Goal: Task Accomplishment & Management: Use online tool/utility

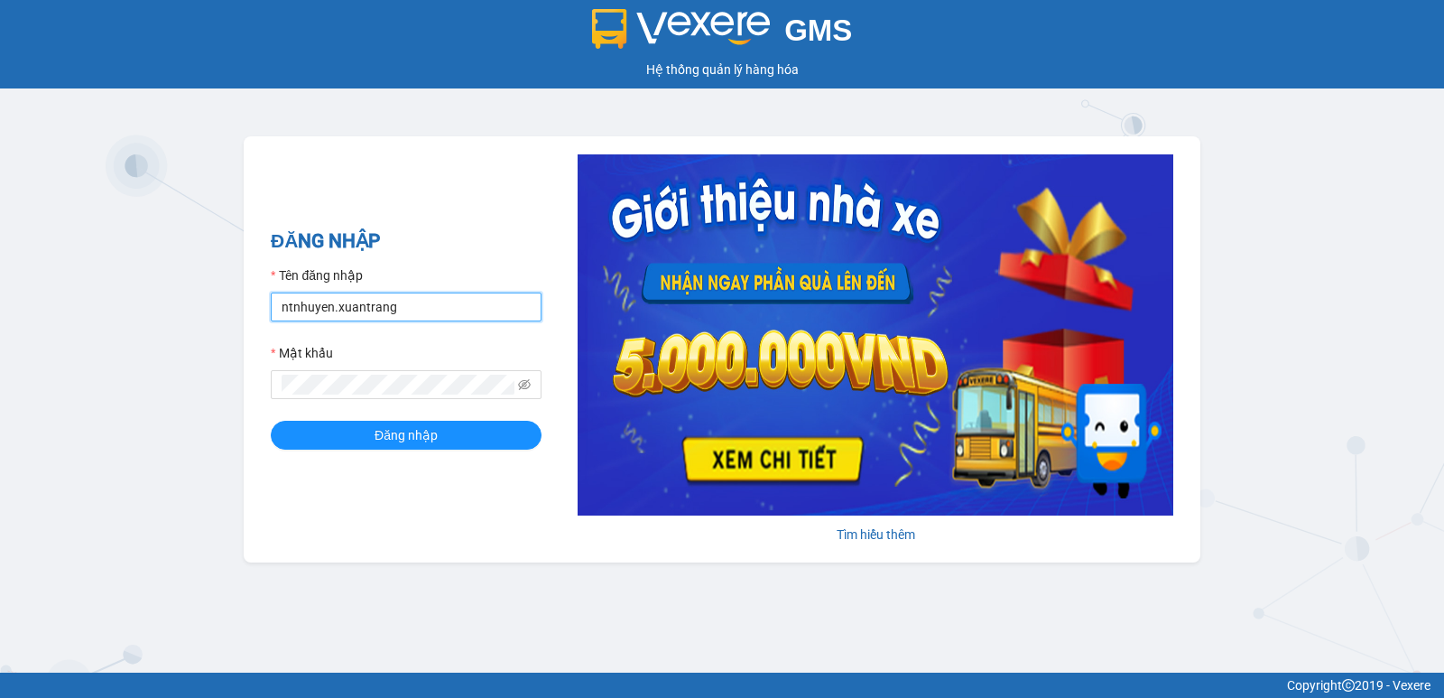
click at [319, 310] on input "ntnhuyen.xuantrang" at bounding box center [406, 306] width 271 height 29
click at [382, 313] on input "ntnhuyden.xuantrang" at bounding box center [406, 306] width 271 height 29
click at [297, 305] on input "dtttoan.xuantrang" at bounding box center [406, 306] width 271 height 29
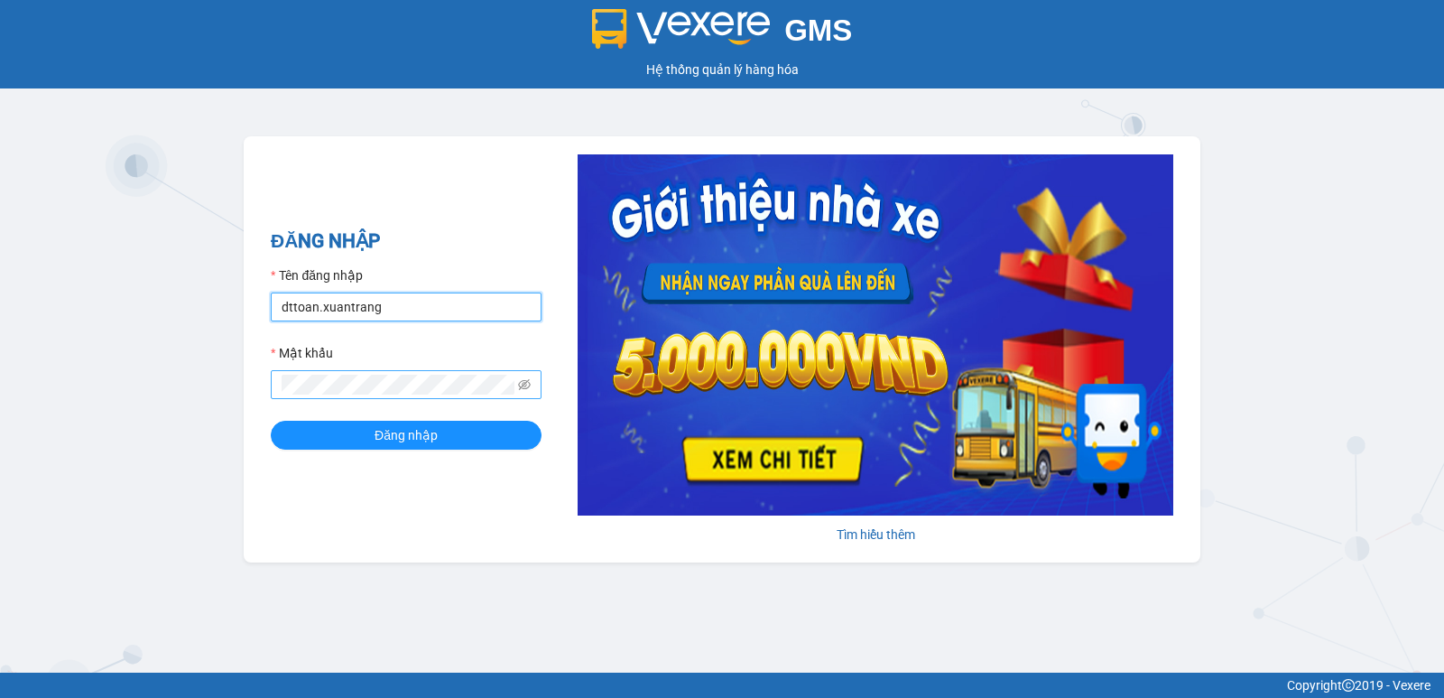
type input "dttoan.xuantrang"
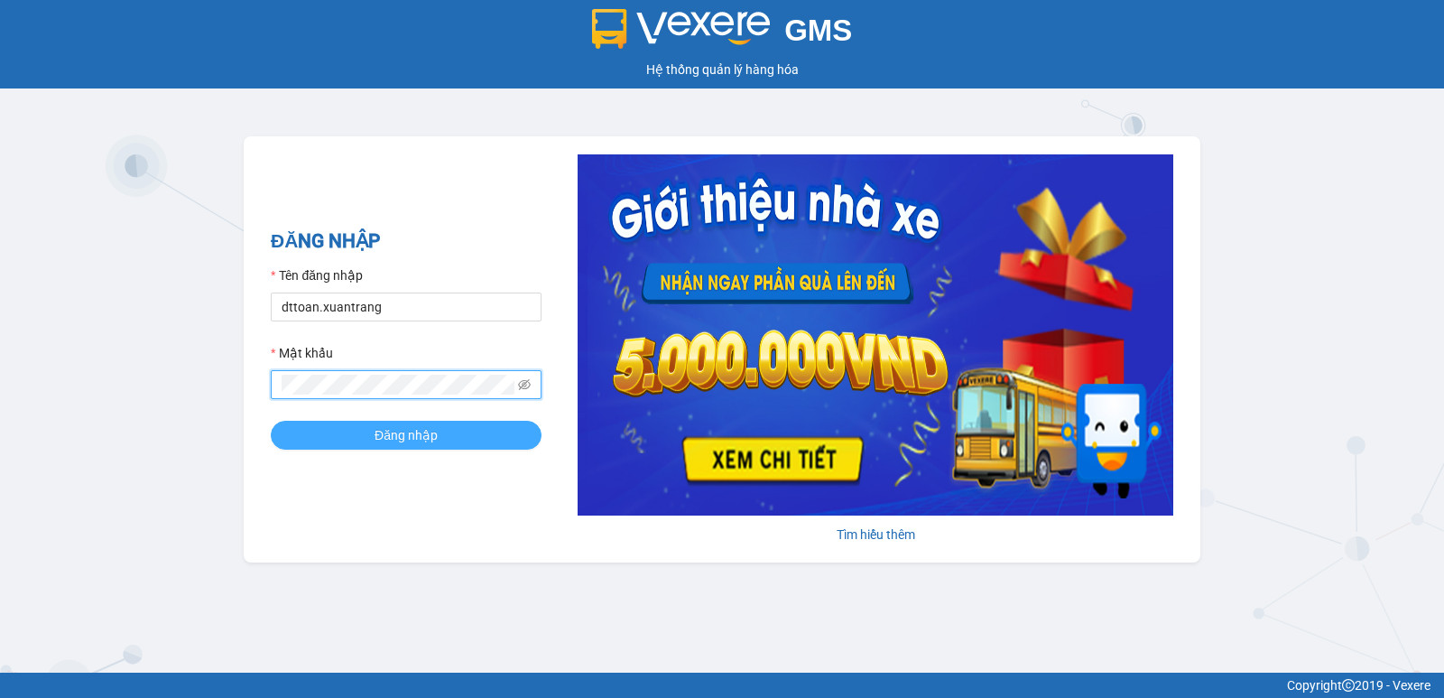
click at [327, 439] on button "Đăng nhập" at bounding box center [406, 435] width 271 height 29
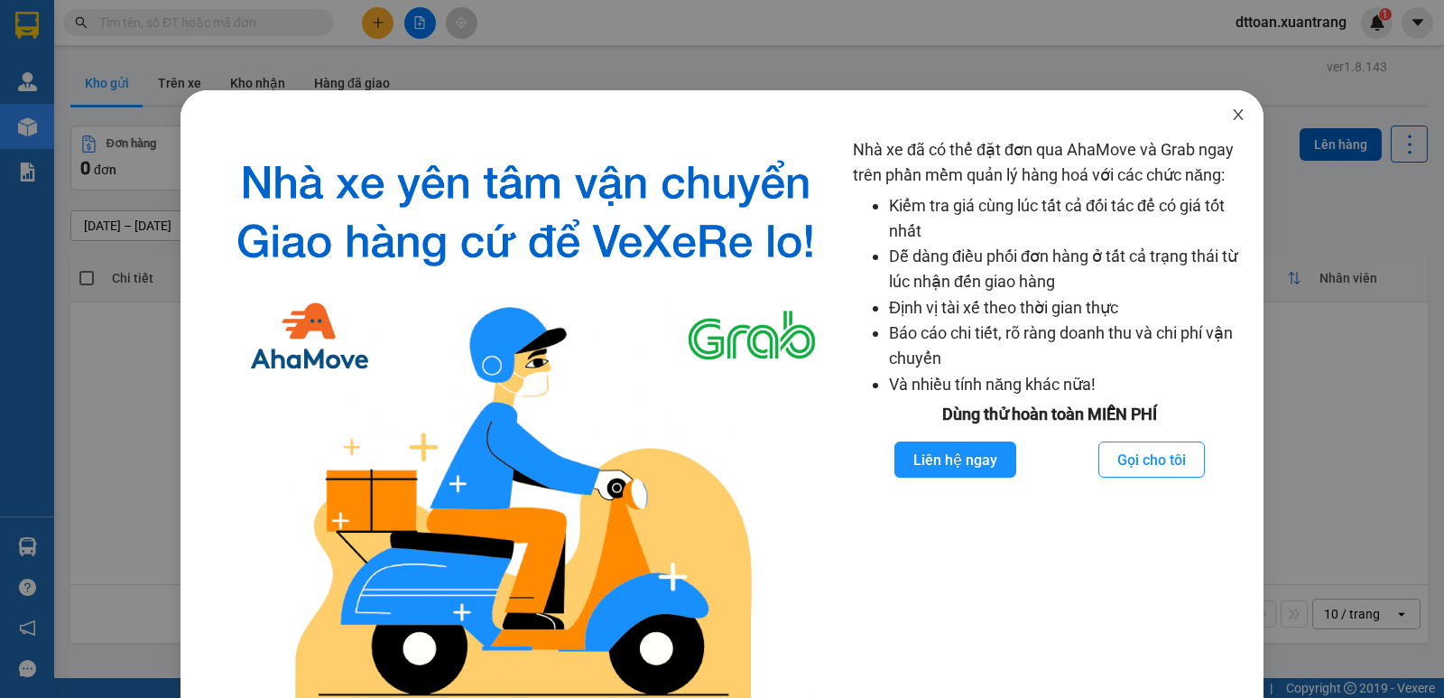
click at [1231, 114] on icon "close" at bounding box center [1238, 114] width 14 height 14
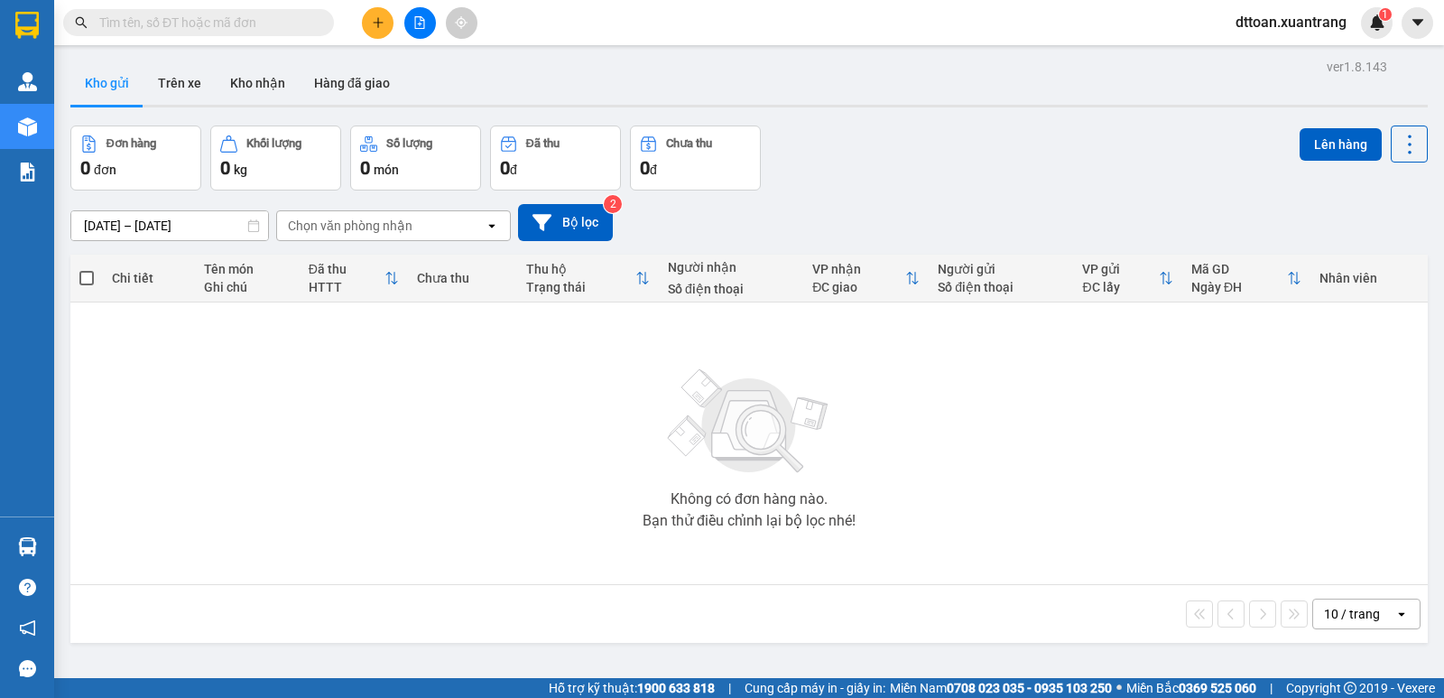
click at [439, 23] on div at bounding box center [419, 23] width 135 height 32
click at [430, 23] on button at bounding box center [420, 23] width 32 height 32
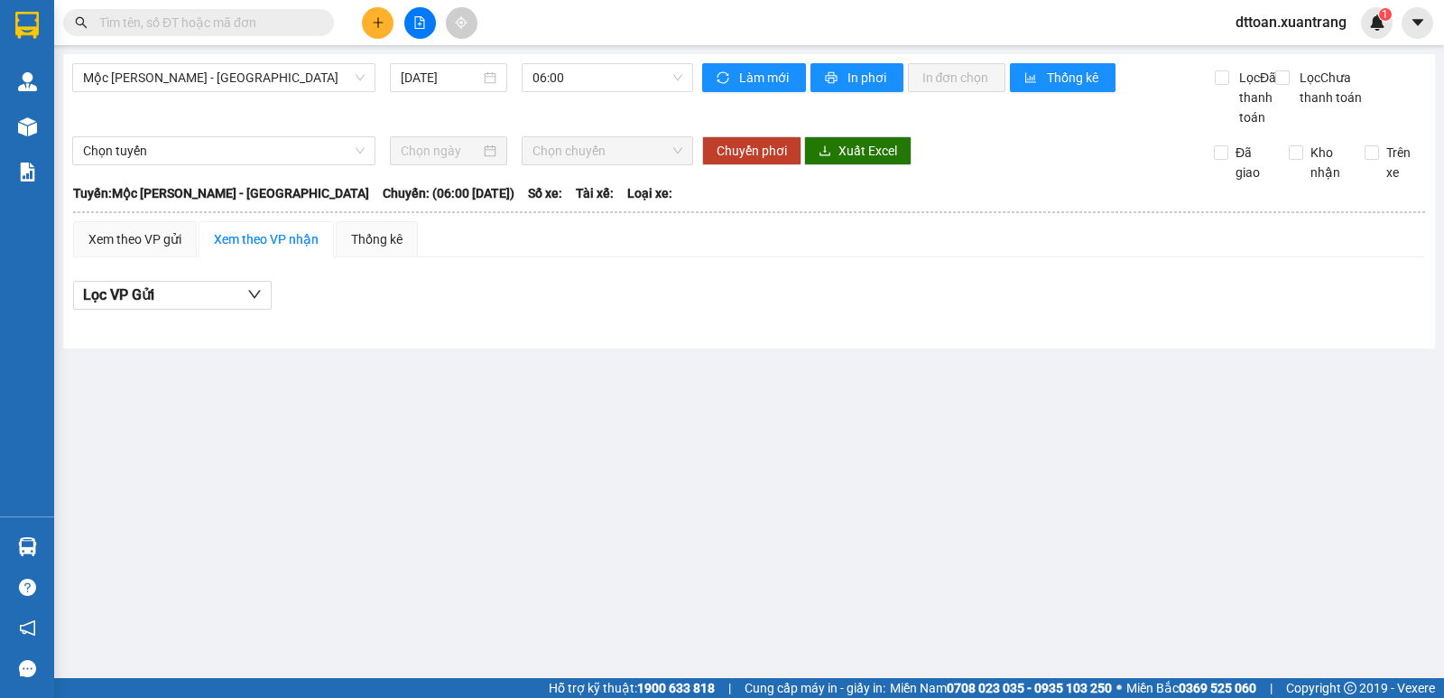
click at [275, 93] on div "Mộc [PERSON_NAME] - [GEOGRAPHIC_DATA] [DATE] 06:00" at bounding box center [382, 95] width 621 height 64
click at [279, 83] on span "Mộc [PERSON_NAME] - [GEOGRAPHIC_DATA]" at bounding box center [224, 77] width 282 height 27
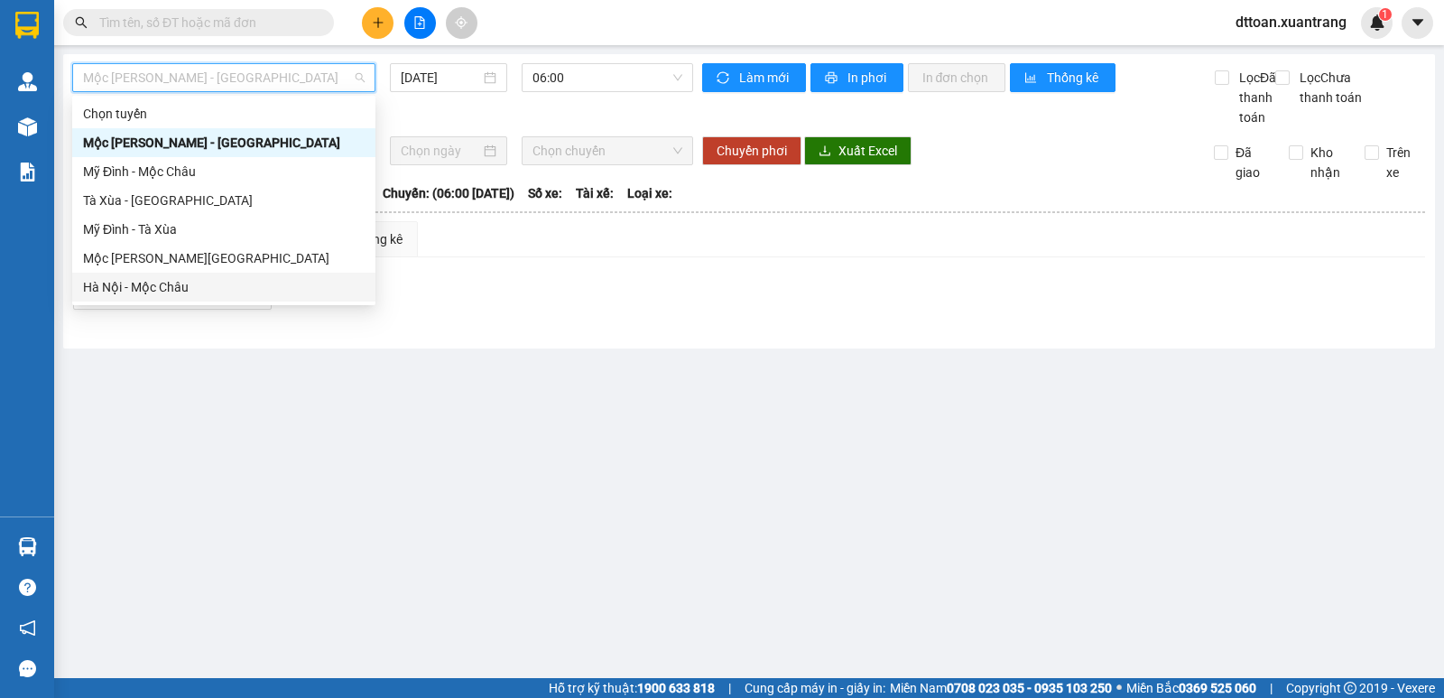
click at [181, 293] on div "Hà Nội - Mộc Châu" at bounding box center [224, 287] width 282 height 20
type input "[DATE]"
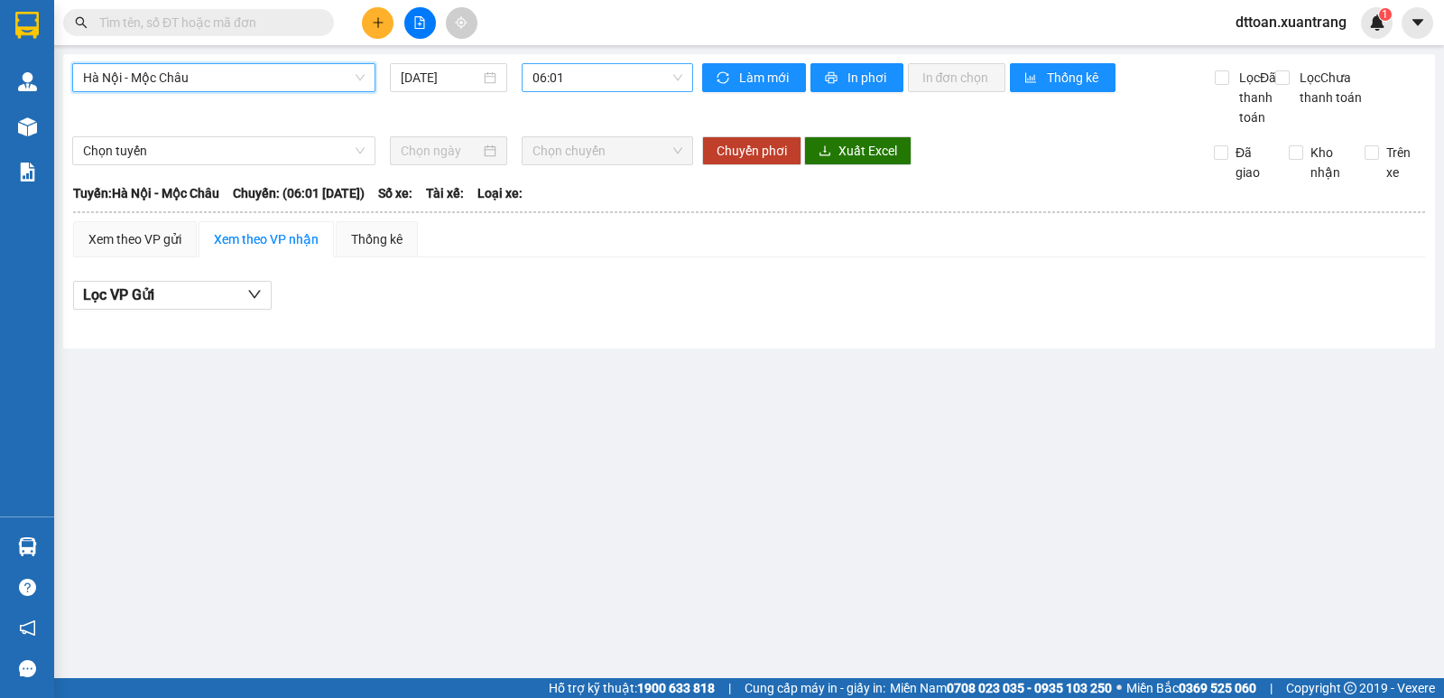
click at [580, 68] on span "06:01" at bounding box center [606, 77] width 149 height 27
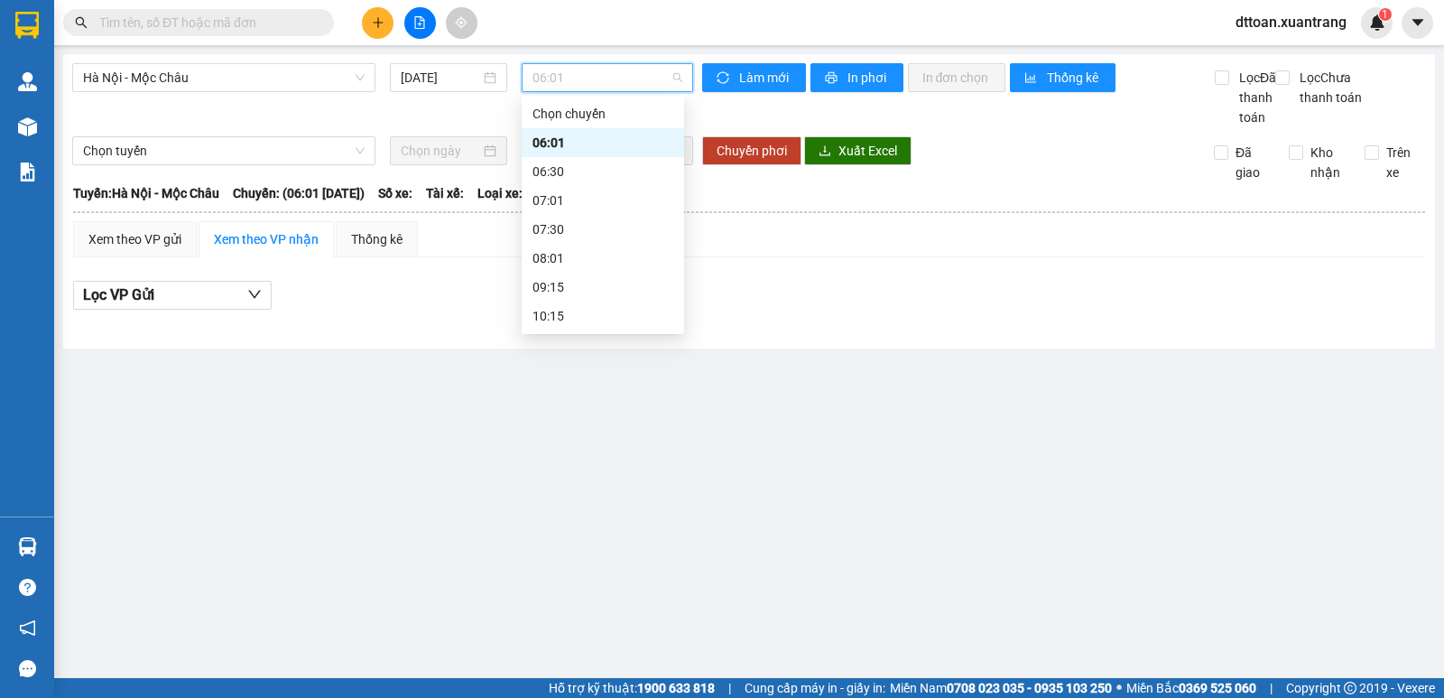
scroll to position [289, 0]
click at [601, 316] on div "22:00 (TC)" at bounding box center [602, 316] width 141 height 20
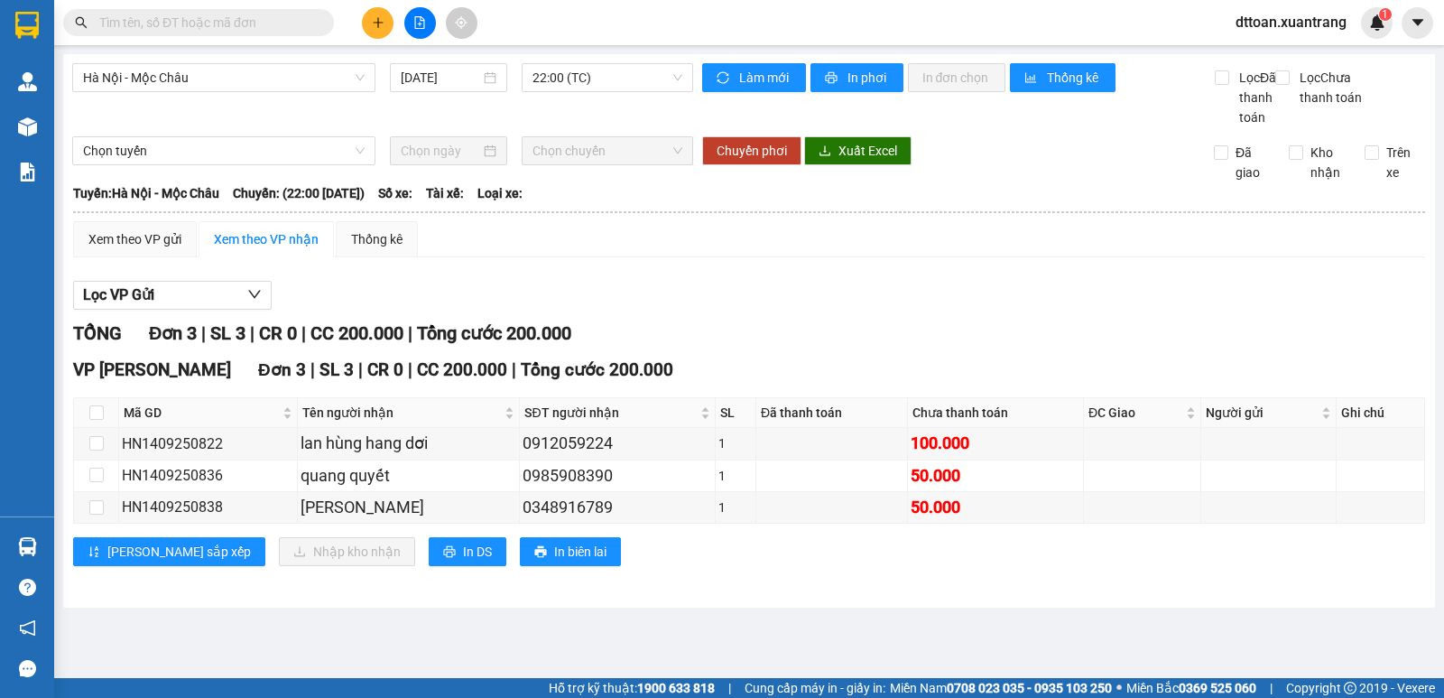
click at [226, 22] on input "text" at bounding box center [205, 23] width 213 height 20
paste input "0969659369"
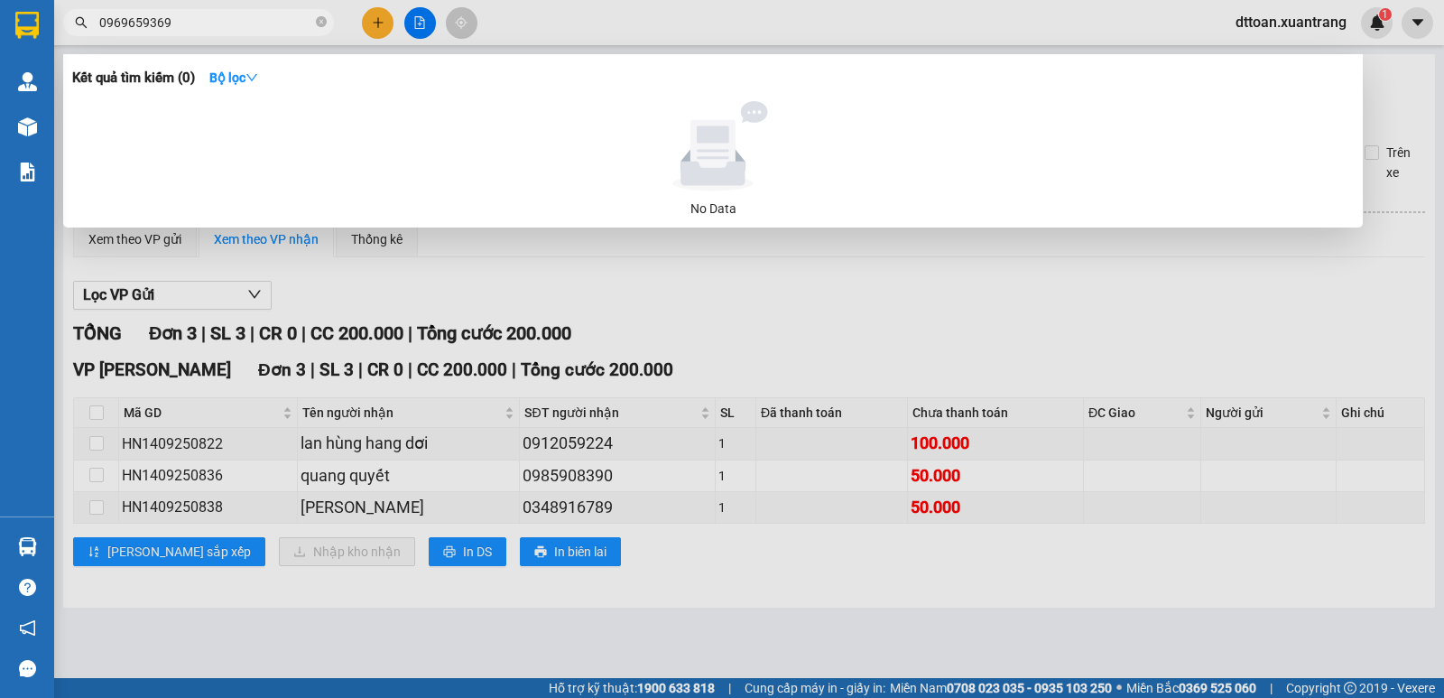
click at [743, 404] on div at bounding box center [722, 349] width 1444 height 698
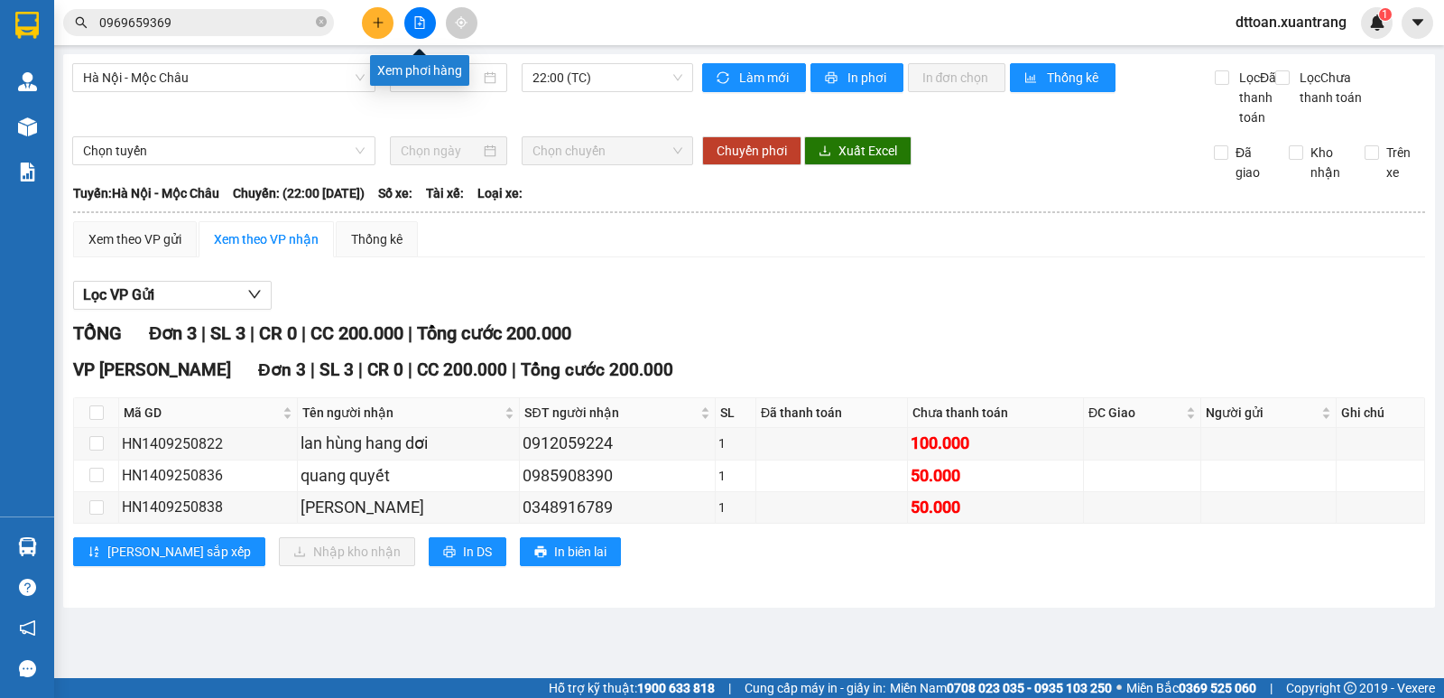
click at [419, 25] on icon "file-add" at bounding box center [419, 22] width 13 height 13
click at [170, 16] on input "0969659369" at bounding box center [205, 23] width 213 height 20
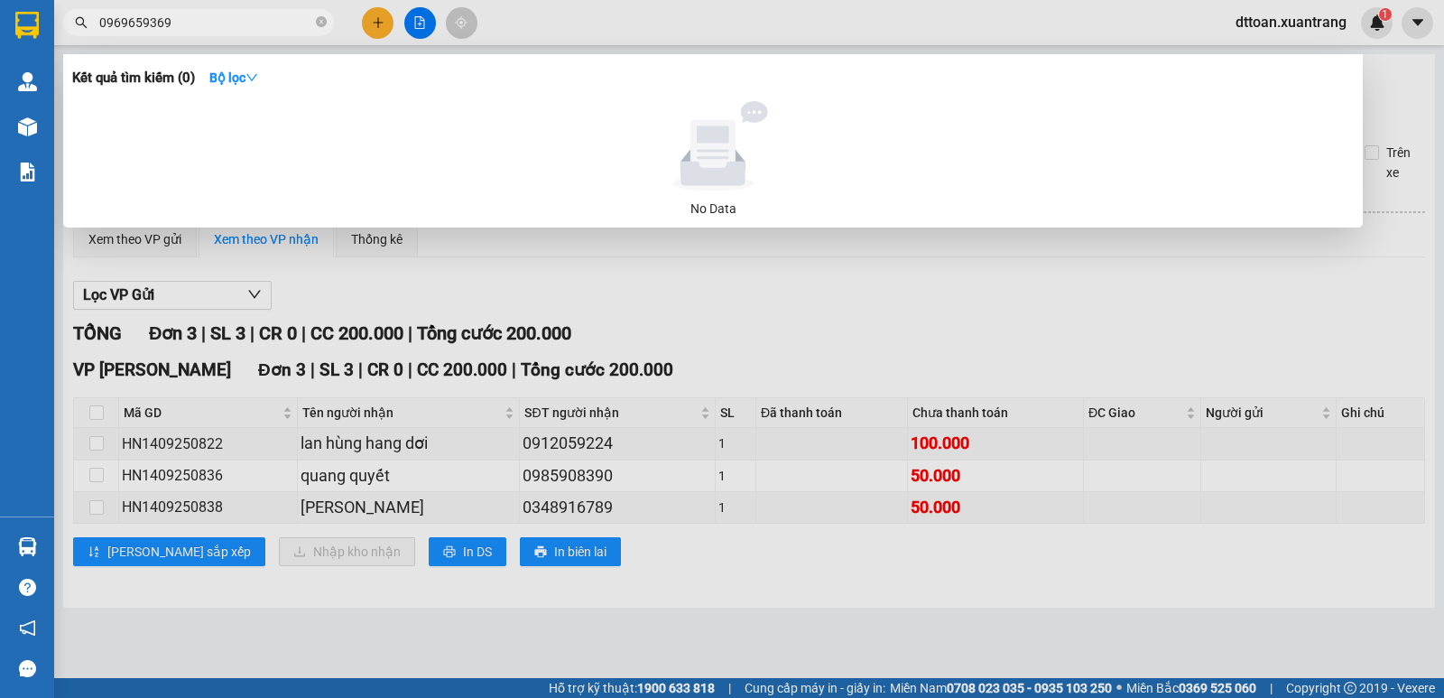
click at [215, 32] on input "0969659369" at bounding box center [205, 23] width 213 height 20
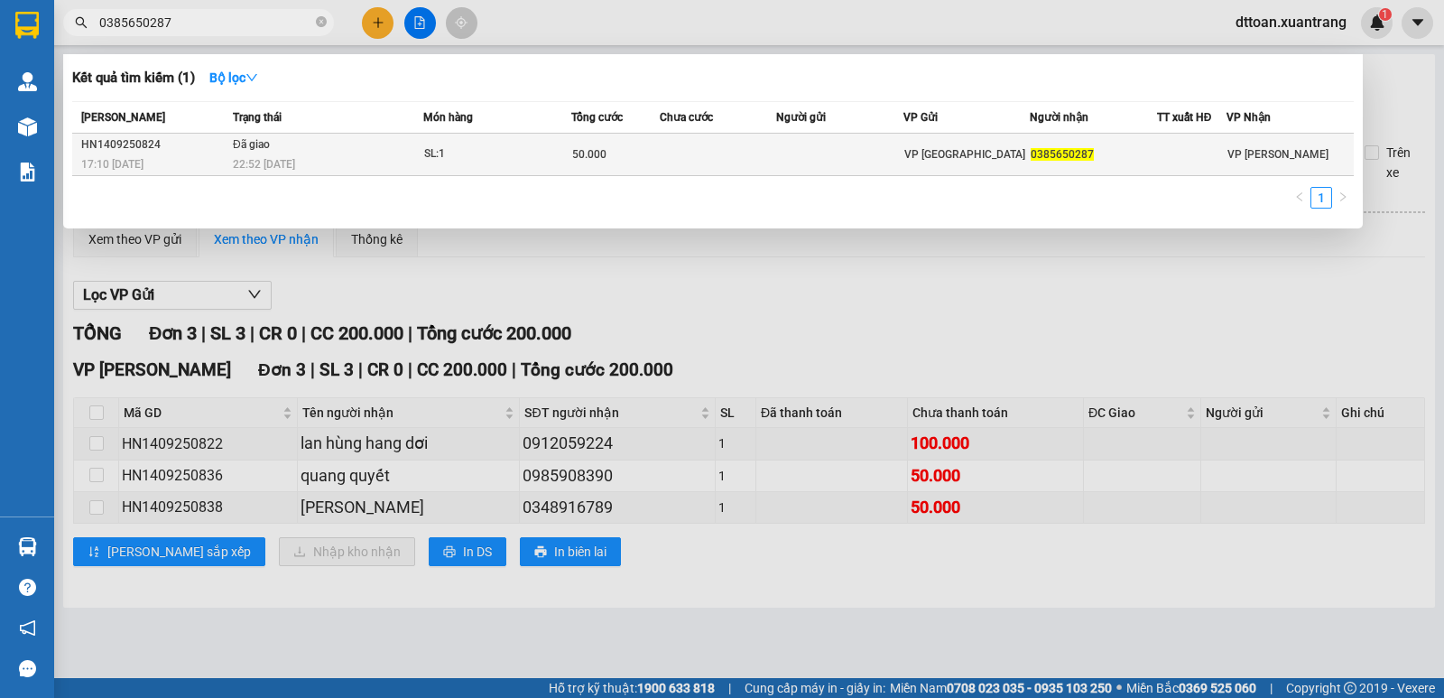
type input "0385650287"
click at [513, 150] on div "SL: 1" at bounding box center [491, 154] width 135 height 20
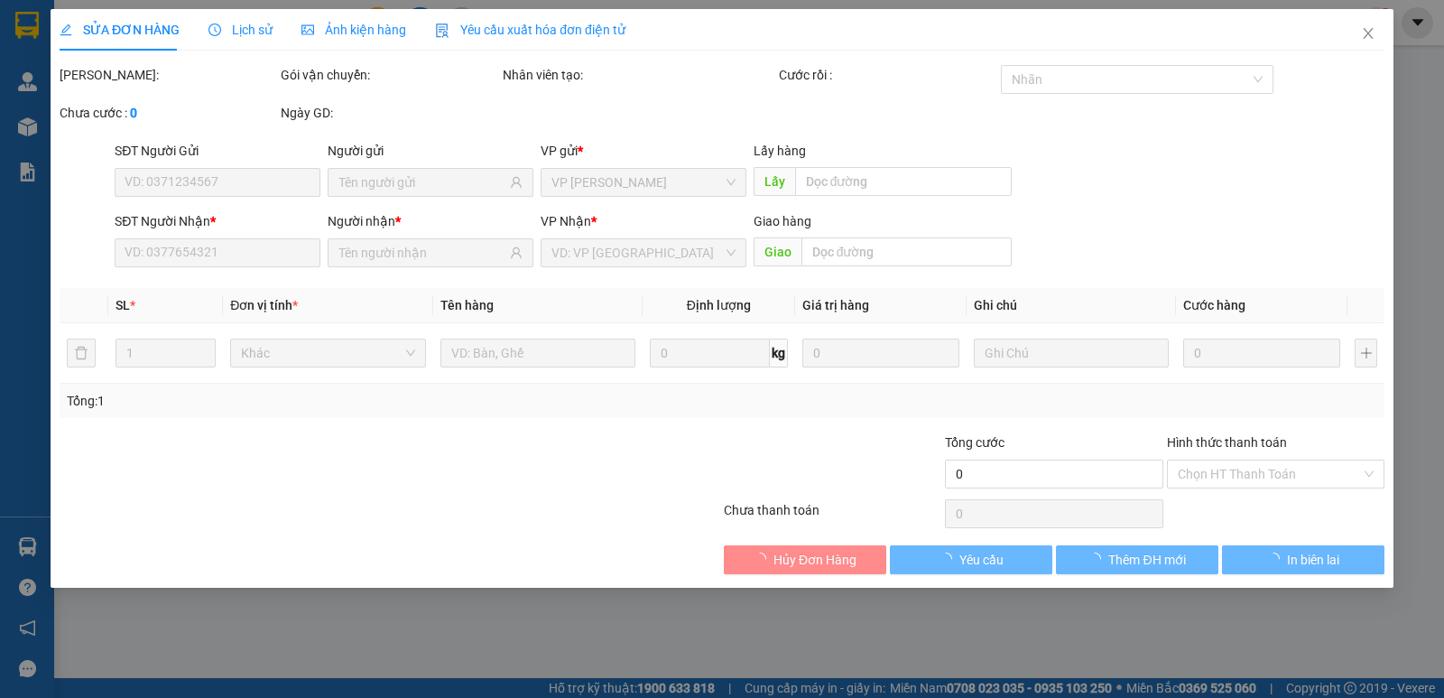
type input "0385650287"
type input "50.000"
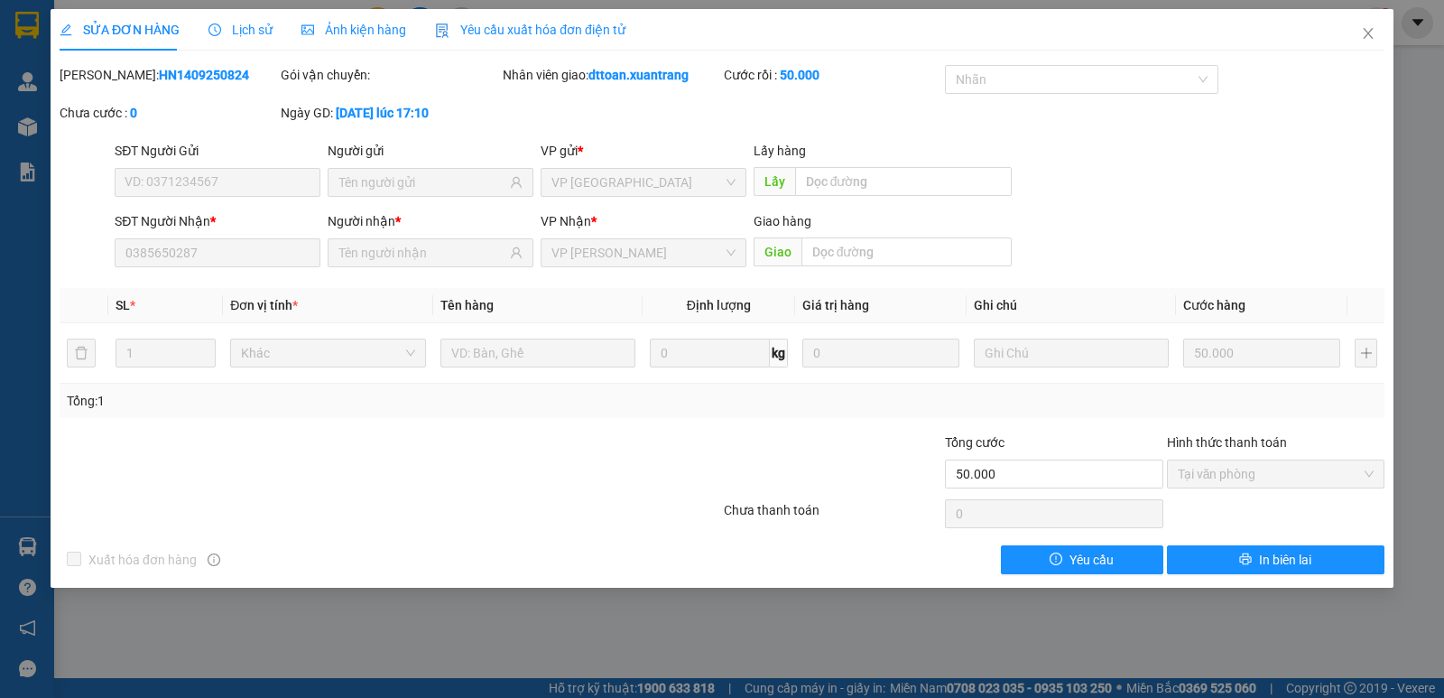
click at [1176, 476] on div "Tại văn phòng" at bounding box center [1275, 473] width 217 height 29
click at [1196, 476] on span "Tại văn phòng" at bounding box center [1276, 473] width 196 height 27
click at [1337, 571] on button "In biên lai" at bounding box center [1275, 559] width 217 height 29
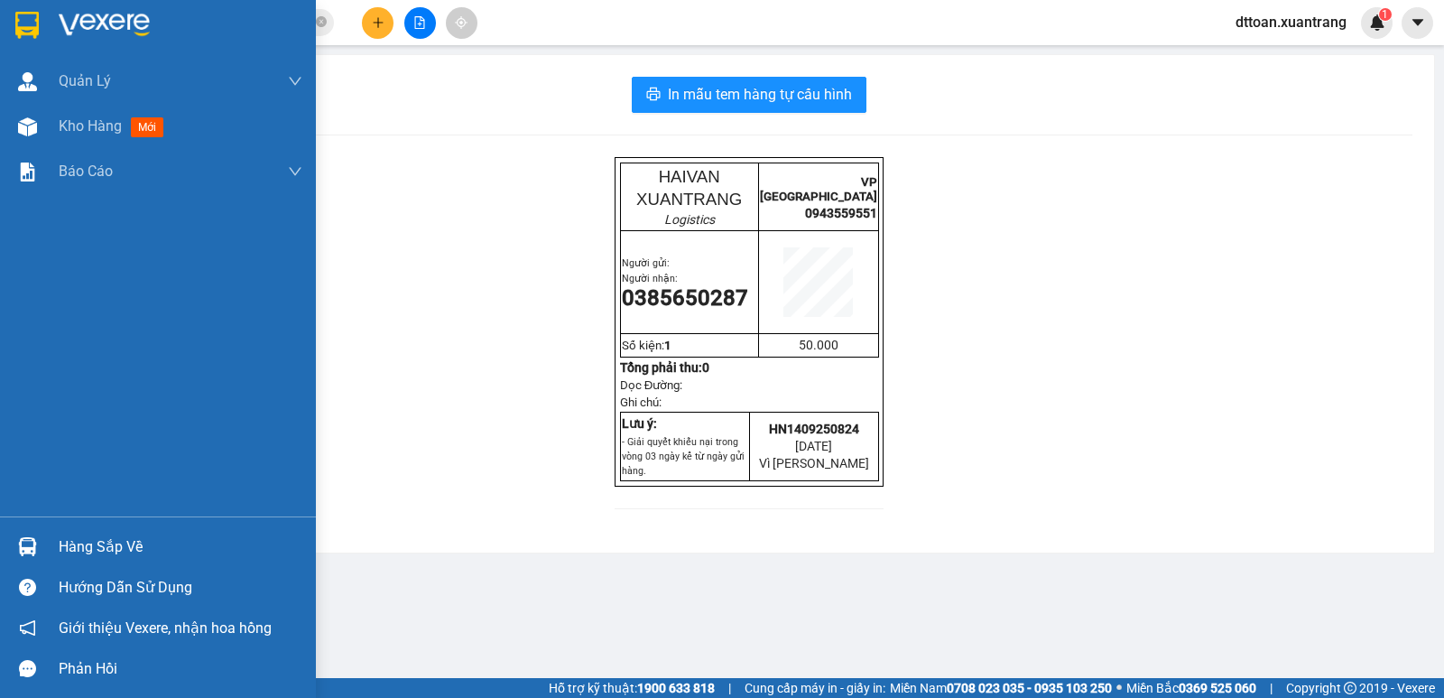
click at [87, 12] on img at bounding box center [104, 25] width 91 height 27
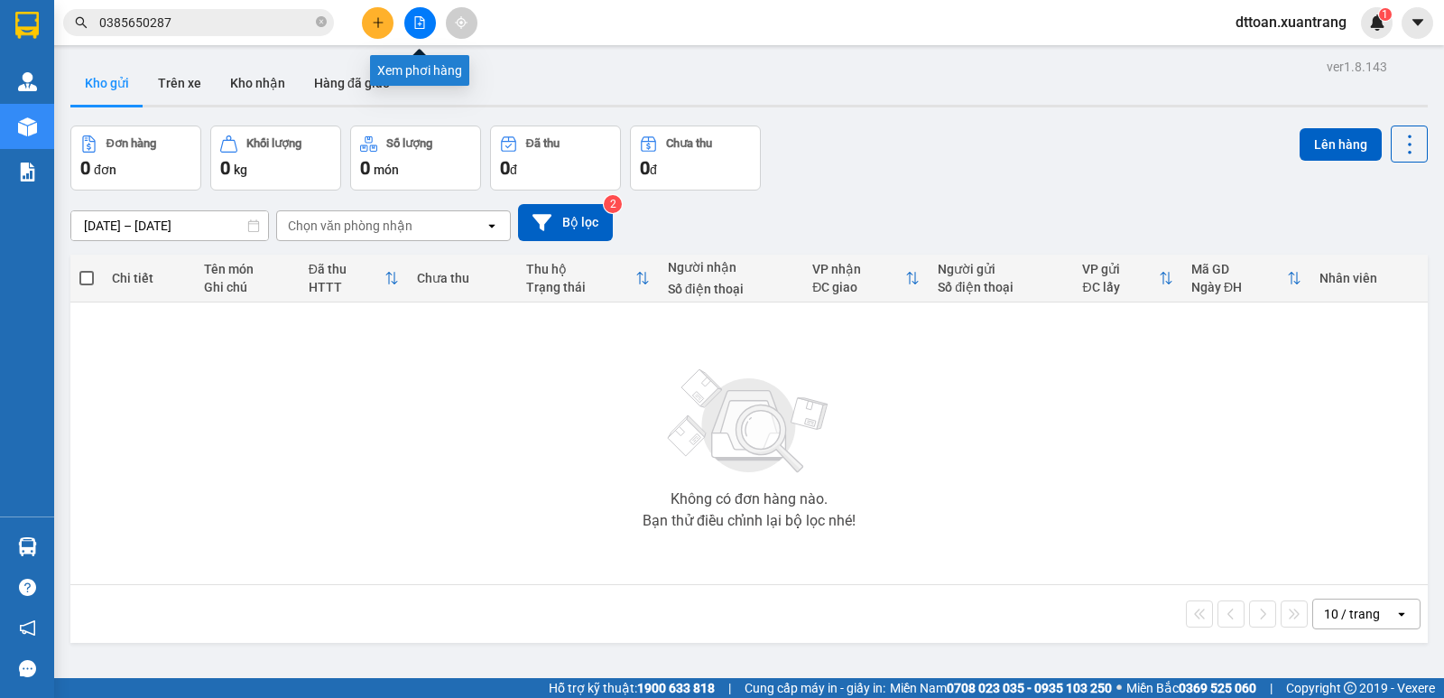
click at [426, 23] on button at bounding box center [420, 23] width 32 height 32
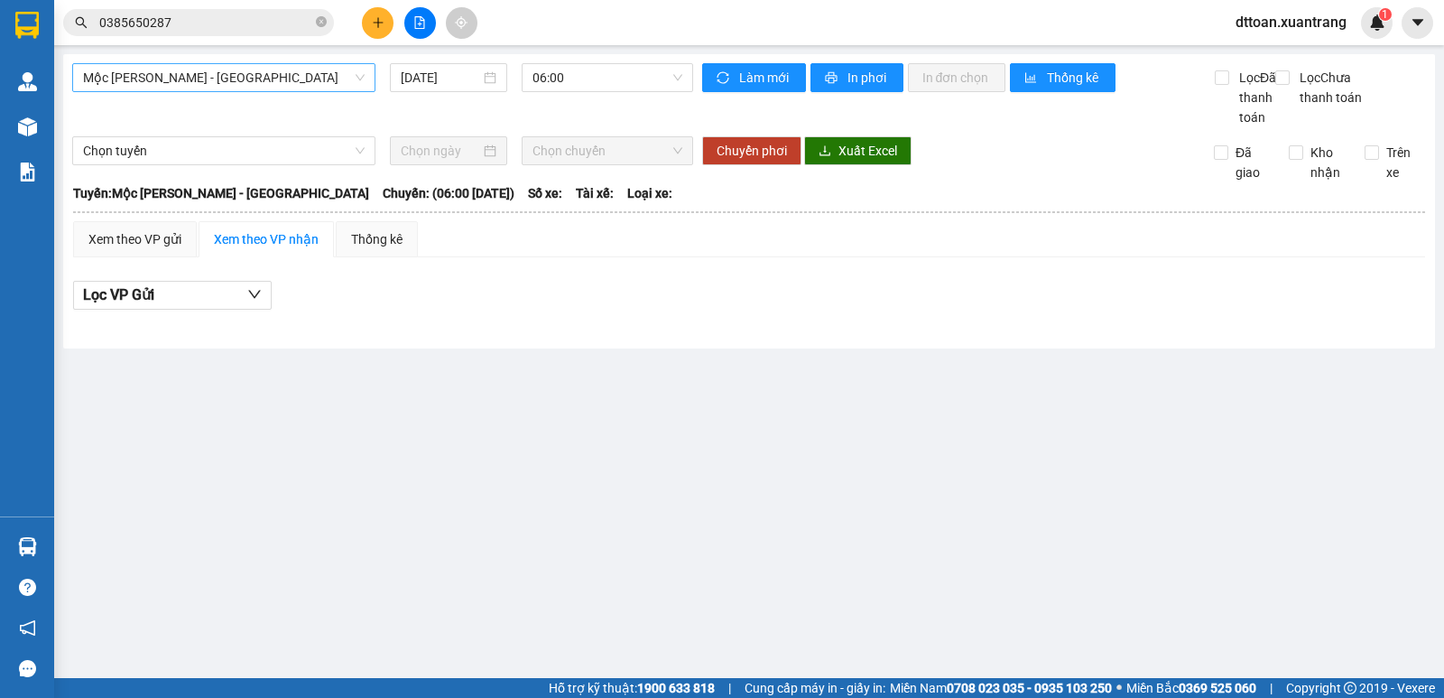
click at [240, 84] on span "Mộc [PERSON_NAME] - [GEOGRAPHIC_DATA]" at bounding box center [224, 77] width 282 height 27
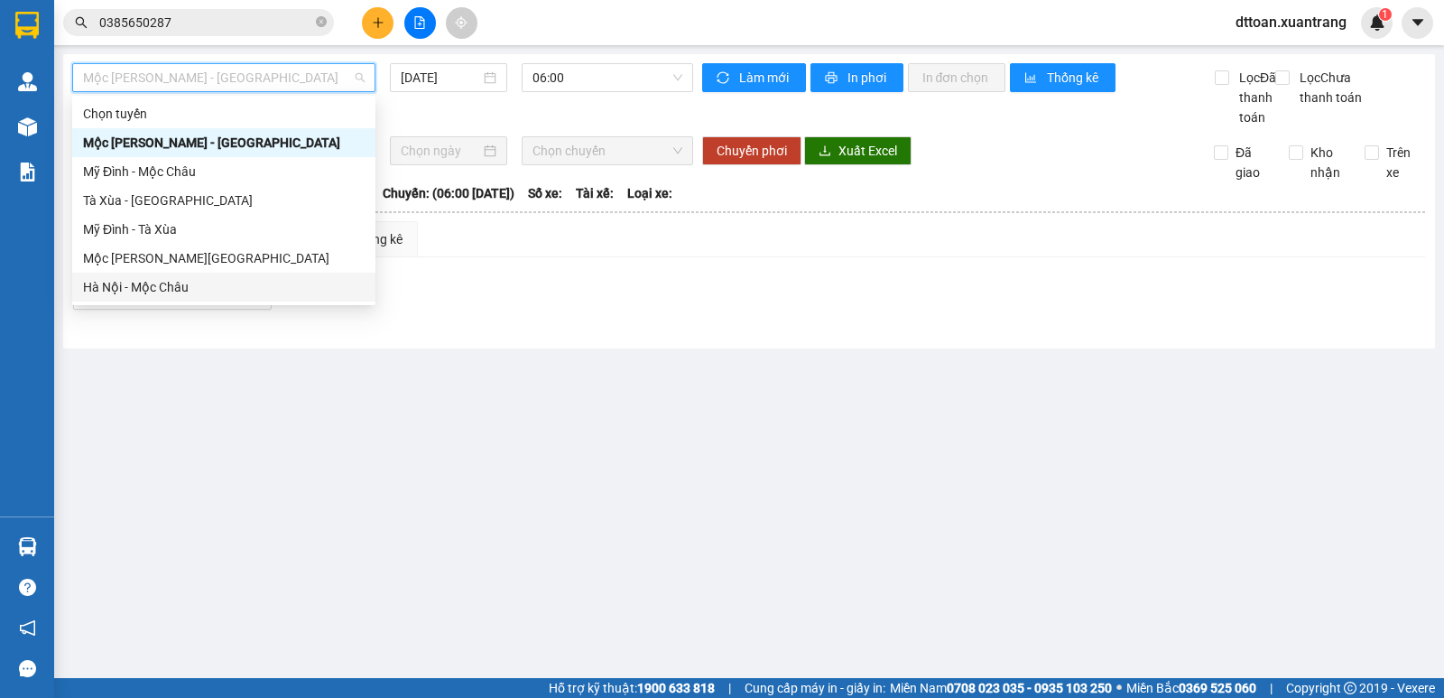
click at [162, 282] on div "Hà Nội - Mộc Châu" at bounding box center [224, 287] width 282 height 20
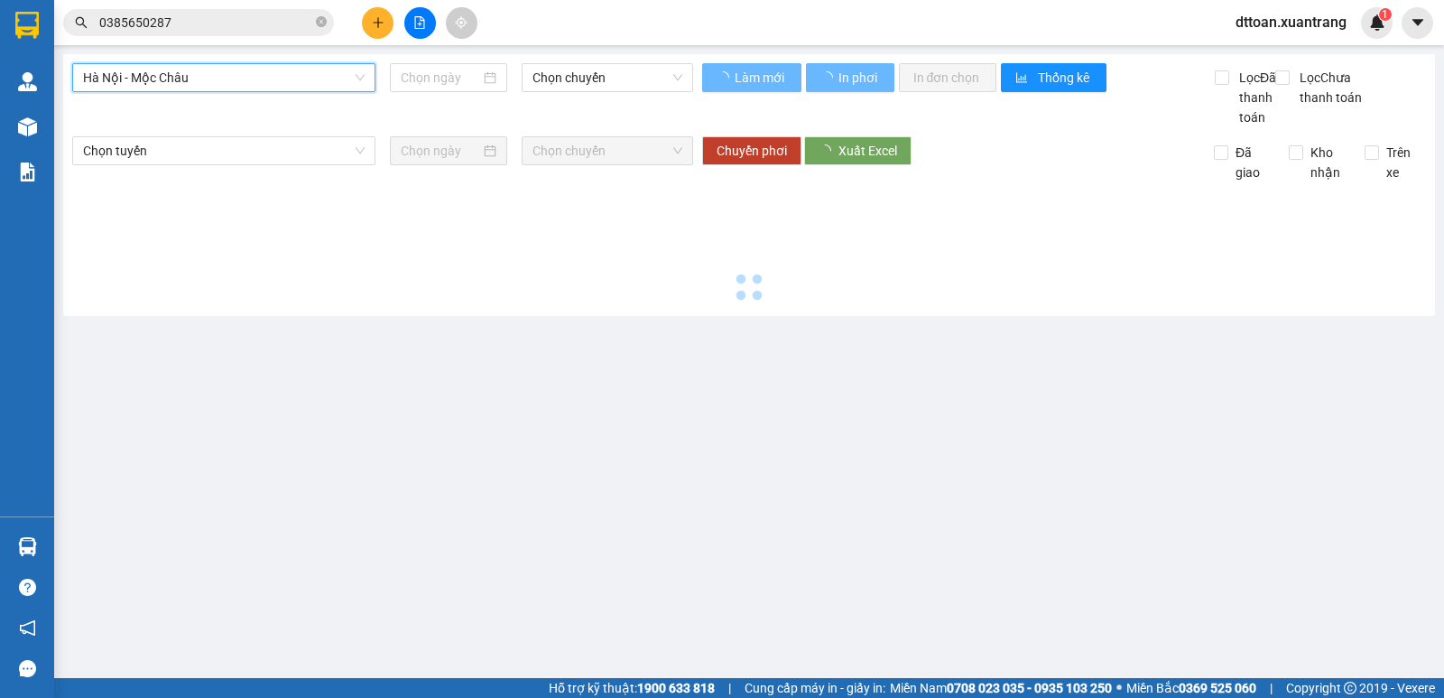
type input "[DATE]"
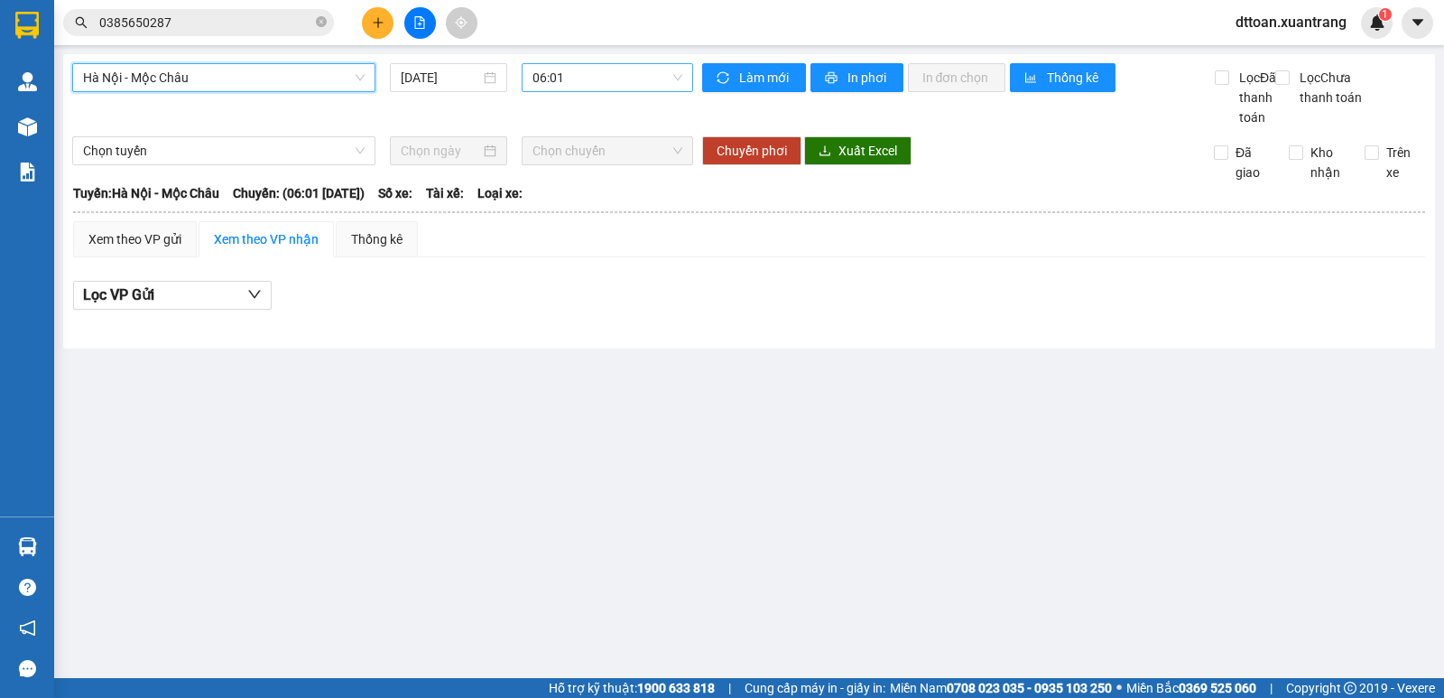
click at [606, 71] on span "06:01" at bounding box center [606, 77] width 149 height 27
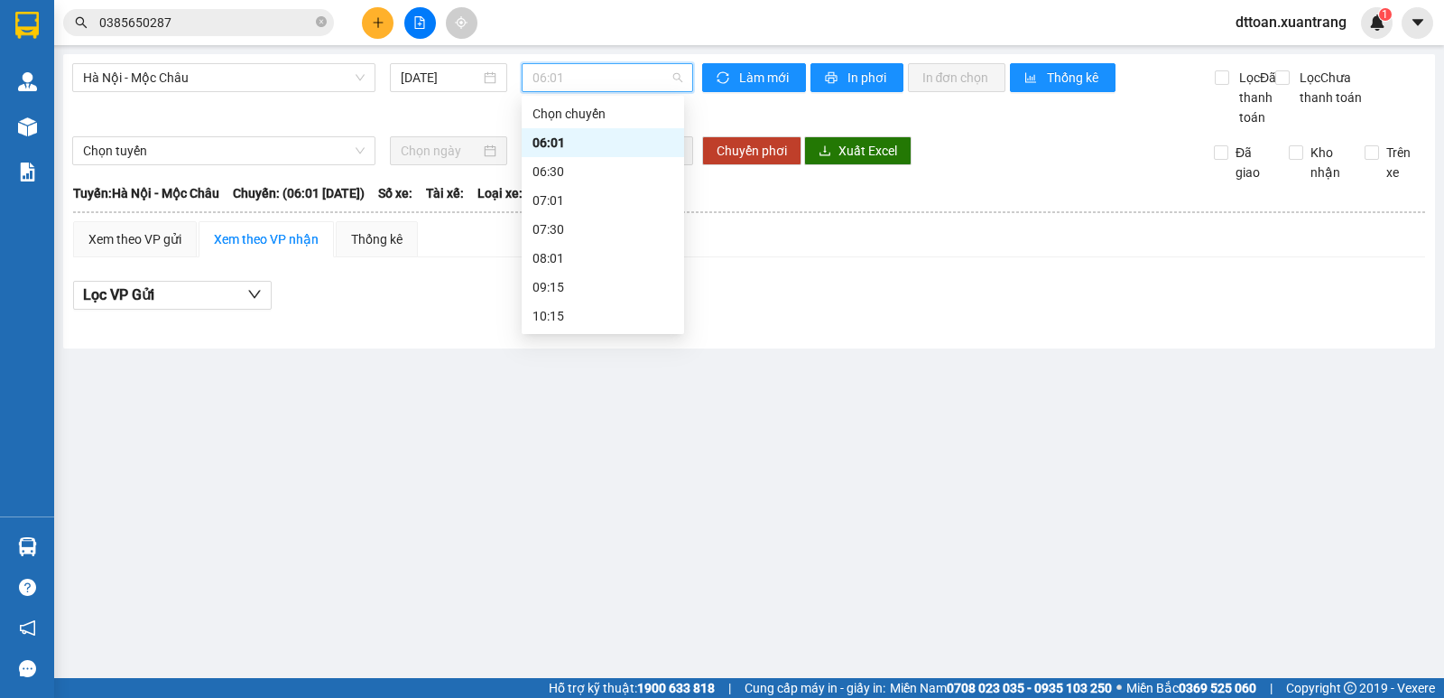
scroll to position [289, 0]
click at [592, 306] on div "22:00 (TC)" at bounding box center [602, 316] width 141 height 20
